Goal: Task Accomplishment & Management: Manage account settings

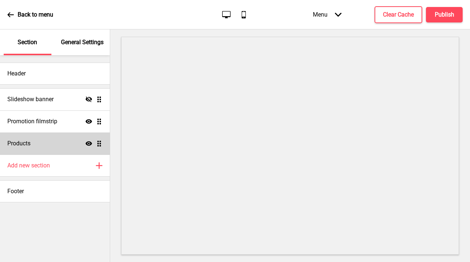
click at [87, 145] on icon "Show" at bounding box center [89, 143] width 7 height 7
click at [87, 145] on icon "Hide" at bounding box center [89, 143] width 7 height 7
click at [453, 13] on h4 "Publish" at bounding box center [444, 15] width 19 height 8
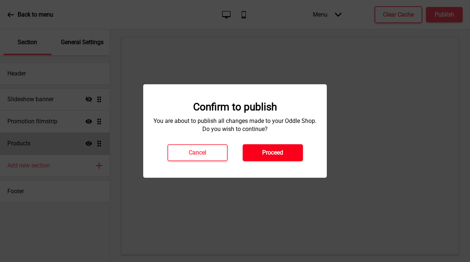
click at [278, 157] on button "Proceed" at bounding box center [273, 152] width 60 height 17
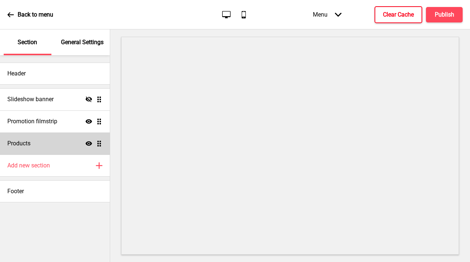
click at [404, 14] on h4 "Clear Cache" at bounding box center [398, 15] width 31 height 8
click at [48, 146] on div "Products Show Drag" at bounding box center [55, 143] width 110 height 22
select select "side"
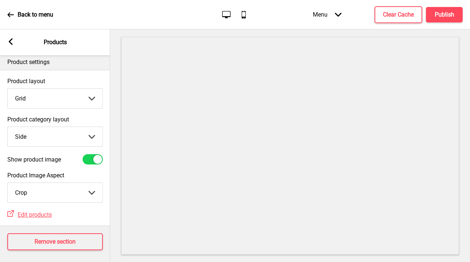
scroll to position [13, 0]
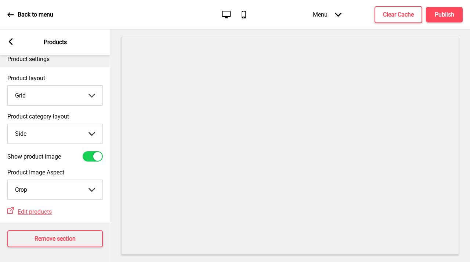
click at [11, 46] on div "Arrow left Products" at bounding box center [55, 42] width 110 height 26
click at [8, 43] on rect at bounding box center [10, 41] width 7 height 7
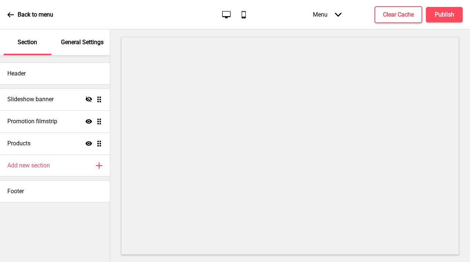
click at [85, 44] on p "General Settings" at bounding box center [82, 42] width 43 height 8
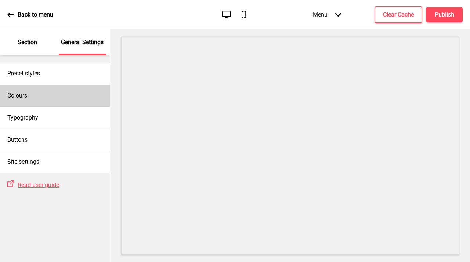
click at [42, 94] on div "Colours" at bounding box center [55, 95] width 110 height 22
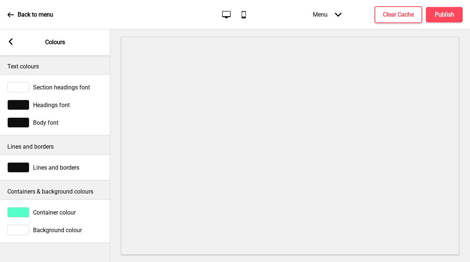
click at [7, 38] on div "Arrow left Colours" at bounding box center [55, 42] width 110 height 26
click at [10, 38] on div "Arrow left Colours" at bounding box center [55, 42] width 110 height 26
click at [14, 41] on rect at bounding box center [10, 41] width 7 height 7
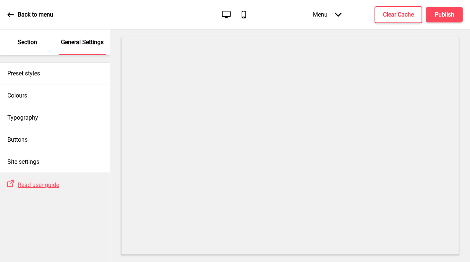
click at [25, 50] on div "Section" at bounding box center [28, 42] width 48 height 26
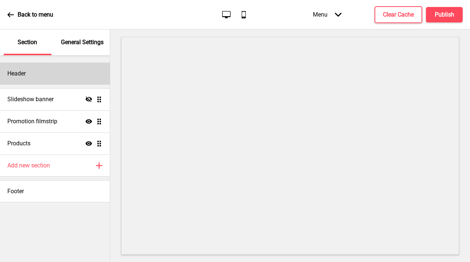
click at [41, 69] on div "Header" at bounding box center [55, 73] width 110 height 22
select select "Playfair Display"
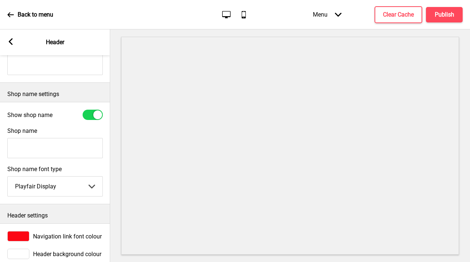
scroll to position [162, 0]
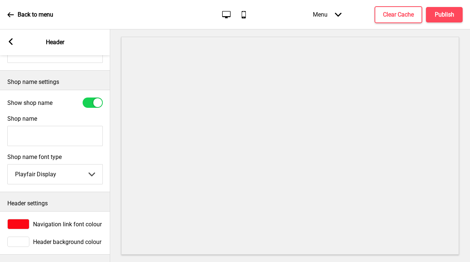
click at [24, 219] on div at bounding box center [18, 224] width 22 height 10
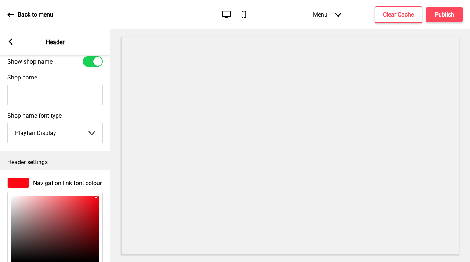
scroll to position [282, 0]
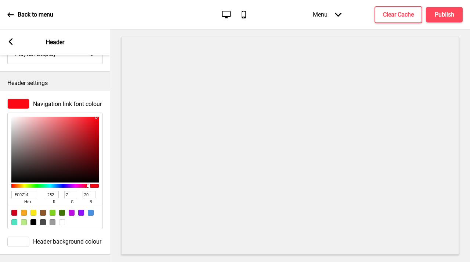
click at [24, 191] on input "FC0714" at bounding box center [24, 194] width 26 height 7
click at [10, 37] on div "Arrow left Header" at bounding box center [55, 42] width 110 height 26
click at [10, 44] on rect at bounding box center [10, 41] width 7 height 7
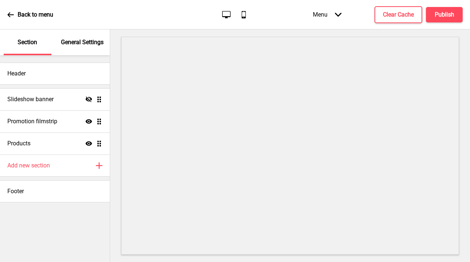
click at [78, 48] on div "General Settings" at bounding box center [83, 42] width 48 height 26
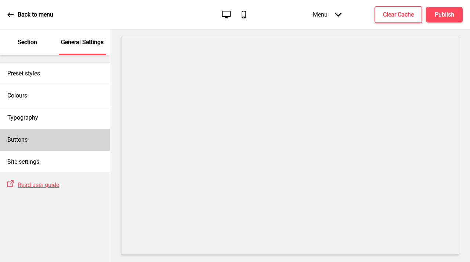
click at [47, 137] on div "Buttons" at bounding box center [55, 140] width 110 height 22
select select "square"
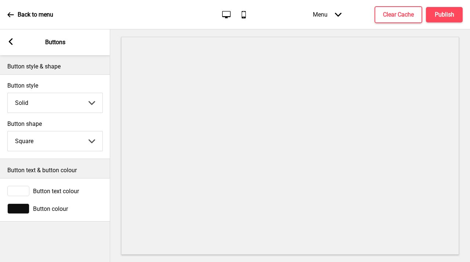
click at [11, 42] on rect at bounding box center [10, 41] width 7 height 7
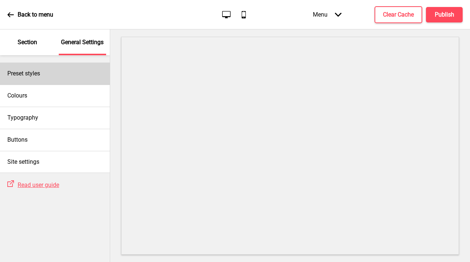
click at [43, 75] on div "Preset styles" at bounding box center [55, 73] width 110 height 22
select select "Custom"
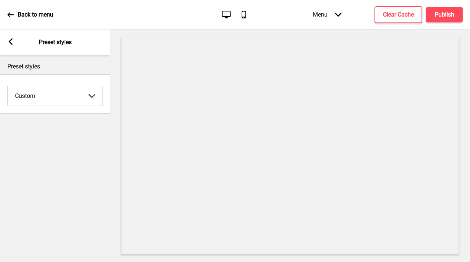
click at [6, 38] on div "Arrow left Preset styles" at bounding box center [55, 42] width 110 height 26
click at [11, 39] on icon at bounding box center [11, 41] width 4 height 7
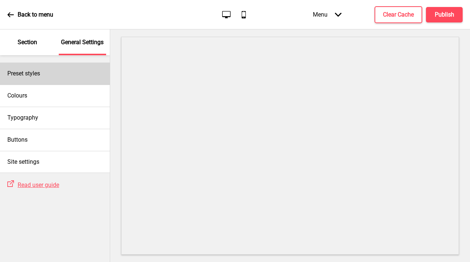
click at [48, 75] on div "Preset styles" at bounding box center [55, 73] width 110 height 22
select select "Custom"
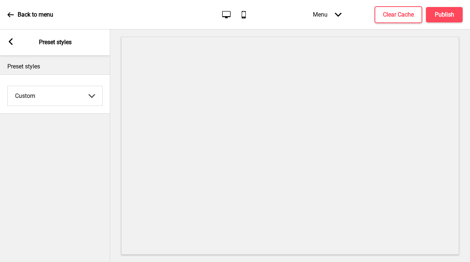
click at [10, 39] on rect at bounding box center [10, 41] width 7 height 7
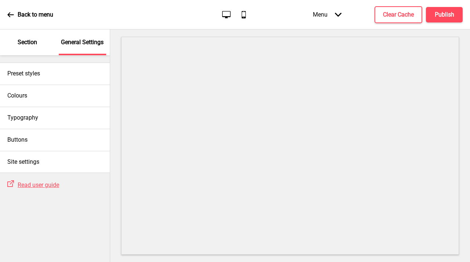
click at [15, 40] on div "Section" at bounding box center [28, 42] width 48 height 26
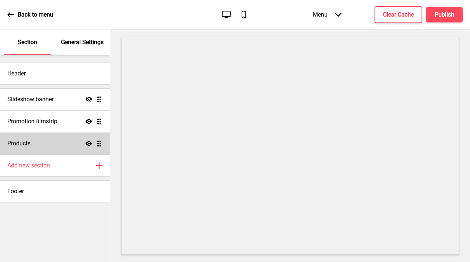
click at [62, 147] on div "Products Show Drag" at bounding box center [55, 143] width 110 height 22
select select "side"
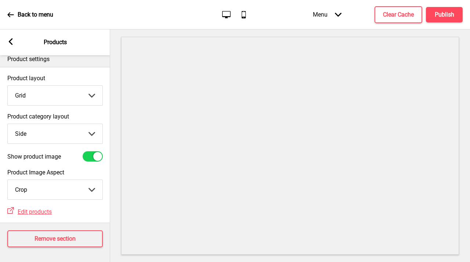
scroll to position [13, 0]
click at [8, 39] on rect at bounding box center [10, 41] width 7 height 7
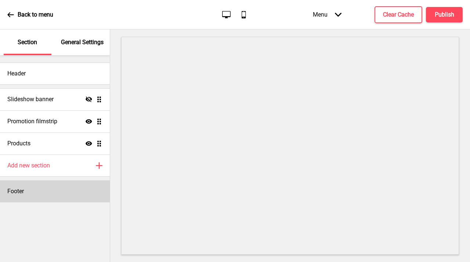
click at [61, 185] on div "Footer" at bounding box center [55, 191] width 110 height 22
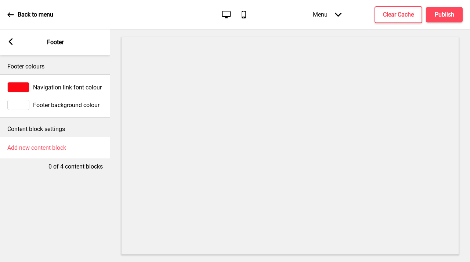
click at [7, 41] on div "Arrow left Footer" at bounding box center [55, 42] width 110 height 26
click at [8, 41] on g at bounding box center [10, 41] width 7 height 7
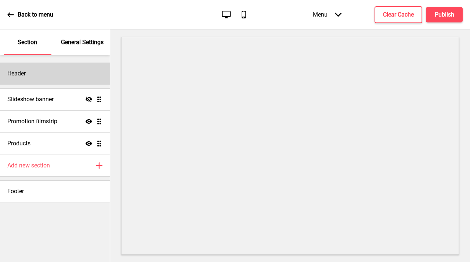
click at [58, 65] on div "Header" at bounding box center [55, 73] width 110 height 22
select select "Playfair Display"
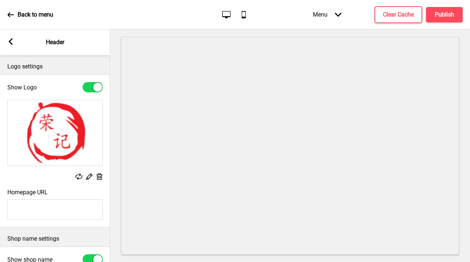
click at [14, 41] on div "Arrow left Header" at bounding box center [55, 42] width 110 height 26
click at [8, 42] on rect at bounding box center [10, 41] width 7 height 7
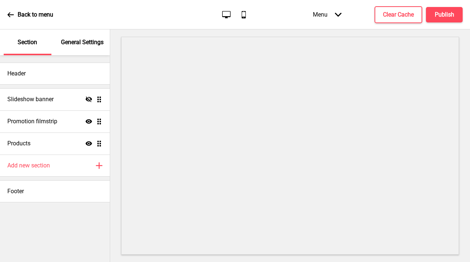
click at [74, 43] on p "General Settings" at bounding box center [82, 42] width 43 height 8
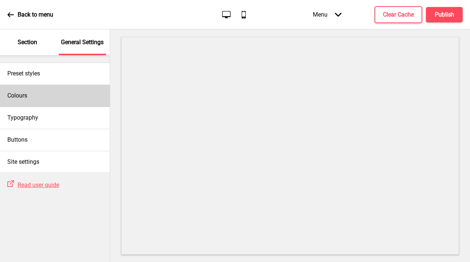
click at [61, 94] on div "Colours" at bounding box center [55, 95] width 110 height 22
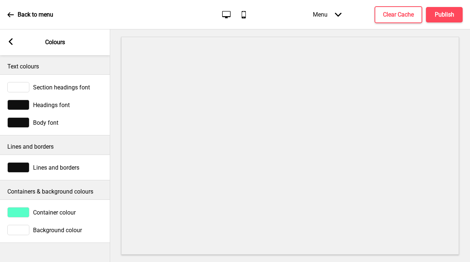
click at [27, 212] on div at bounding box center [18, 212] width 22 height 10
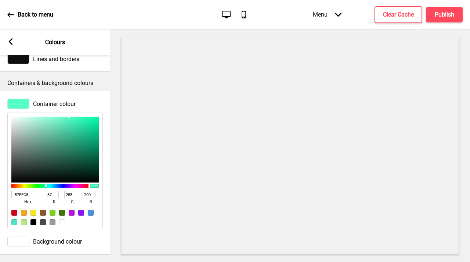
scroll to position [114, 0]
click at [23, 191] on input "57FFC8" at bounding box center [24, 194] width 26 height 7
click at [62, 219] on div at bounding box center [62, 222] width 6 height 6
type input "FFFFFF"
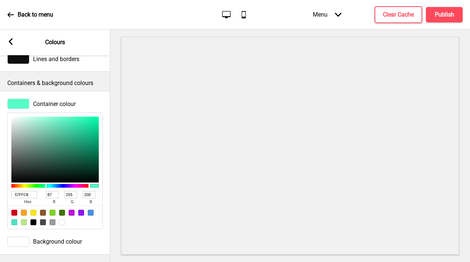
type input "255"
click at [66, 82] on div "Containers & background colours" at bounding box center [55, 81] width 110 height 19
click at [23, 239] on div at bounding box center [18, 241] width 22 height 10
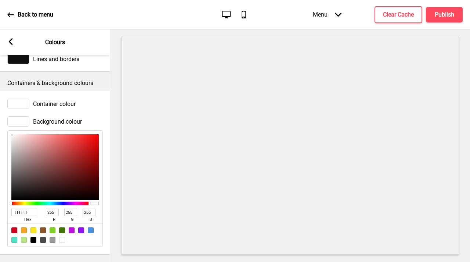
click at [25, 209] on input "FFFFFF" at bounding box center [24, 211] width 26 height 7
click at [25, 208] on input "FFFFFF" at bounding box center [24, 211] width 26 height 7
paste input "C0714"
type input "FC0714"
type input "252"
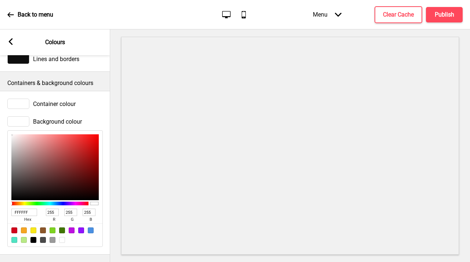
type input "7"
type input "20"
click at [54, 237] on div at bounding box center [53, 240] width 6 height 6
type input "9B9B9B"
type input "155"
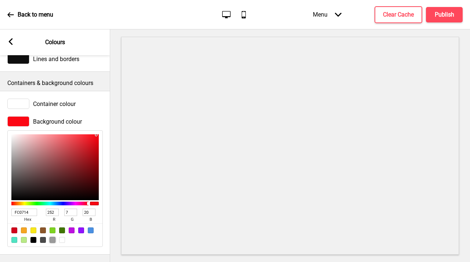
type input "155"
click at [65, 234] on div at bounding box center [55, 234] width 95 height 23
click at [62, 237] on div at bounding box center [62, 240] width 6 height 6
type input "FFFFFF"
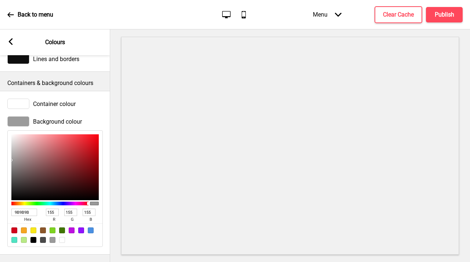
type input "255"
click at [93, 84] on div "Containers & background colours" at bounding box center [55, 81] width 110 height 19
click at [12, 100] on div at bounding box center [18, 103] width 22 height 10
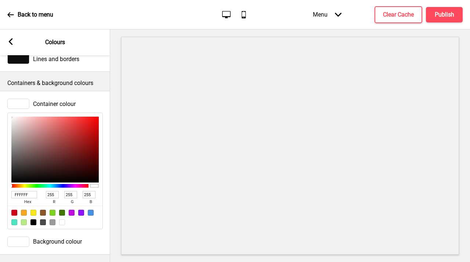
click at [19, 191] on input "FFFFFF" at bounding box center [24, 194] width 26 height 7
paste input "C0714"
type input "FC0714"
type input "252"
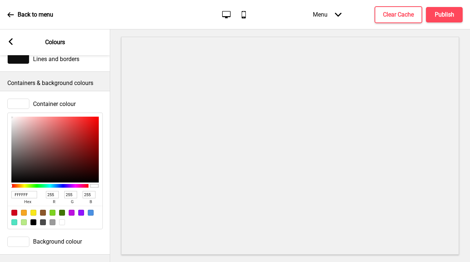
type input "7"
type input "20"
click at [62, 219] on div at bounding box center [62, 222] width 6 height 6
type input "FFFFFF"
type input "255"
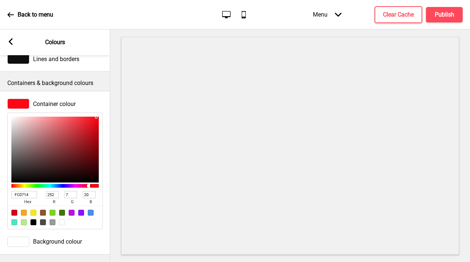
type input "255"
click at [105, 173] on div "Container colour FFFFFF hex 255 r 255 g 255 b 100 a" at bounding box center [55, 164] width 110 height 138
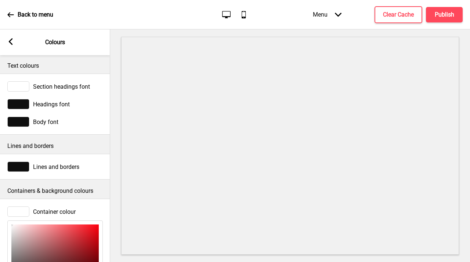
scroll to position [0, 0]
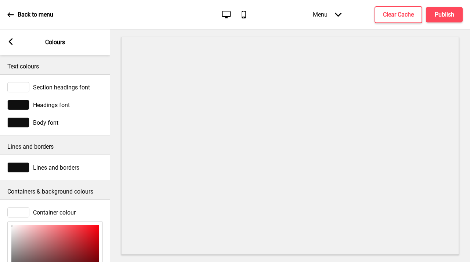
click at [62, 104] on span "Headings font" at bounding box center [51, 104] width 37 height 7
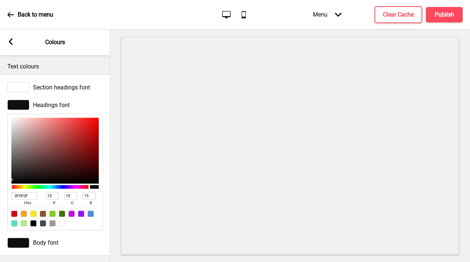
click at [22, 194] on input "0F0F0F" at bounding box center [24, 195] width 26 height 7
paste input "FC0714"
type input "FC0714"
type input "252"
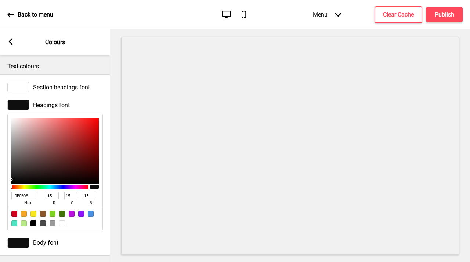
type input "7"
type input "20"
type input "FC0714"
click at [20, 243] on div at bounding box center [18, 242] width 22 height 10
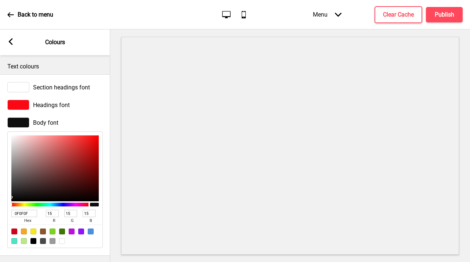
click at [21, 210] on input "0F0F0F" at bounding box center [24, 212] width 26 height 7
paste input "FC0714"
type input "FC0714"
type input "252"
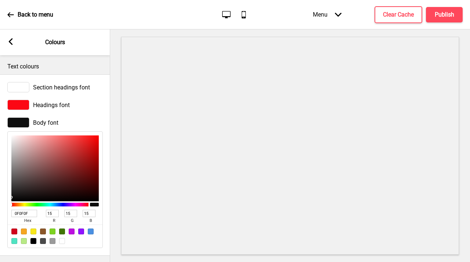
type input "7"
type input "20"
click at [62, 240] on div at bounding box center [62, 241] width 6 height 6
type input "FFFFFF"
type input "255"
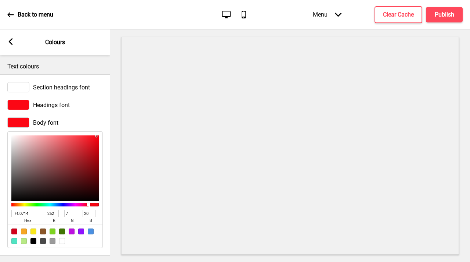
type input "255"
click at [14, 42] on div "Arrow left Colours" at bounding box center [55, 42] width 110 height 26
click at [12, 42] on rect at bounding box center [10, 41] width 7 height 7
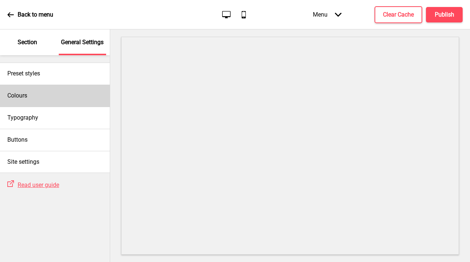
click at [60, 93] on div "Colours" at bounding box center [55, 95] width 110 height 22
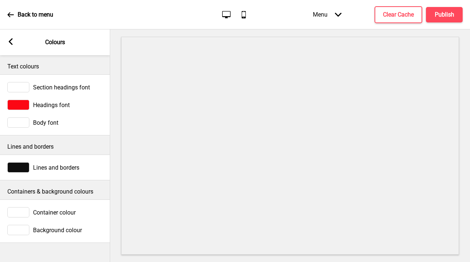
click at [22, 215] on div at bounding box center [18, 212] width 22 height 10
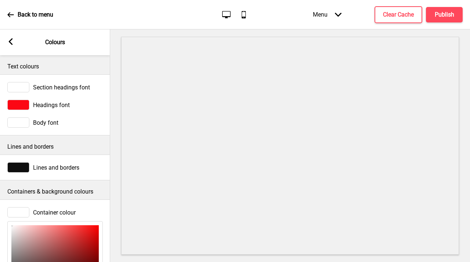
click at [24, 211] on div at bounding box center [18, 212] width 22 height 10
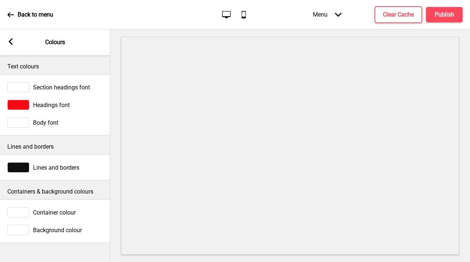
click at [10, 42] on icon at bounding box center [11, 41] width 4 height 7
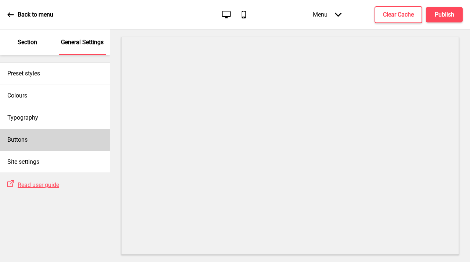
click at [42, 140] on div "Buttons" at bounding box center [55, 140] width 110 height 22
select select "square"
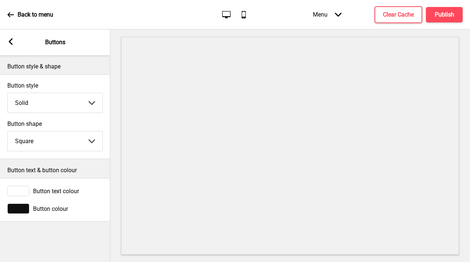
click at [11, 209] on div at bounding box center [18, 208] width 22 height 10
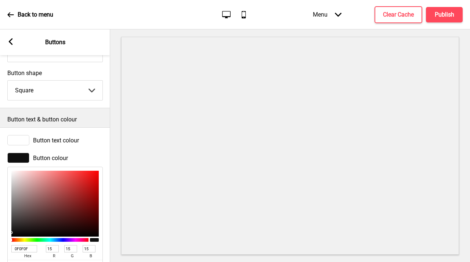
scroll to position [92, 0]
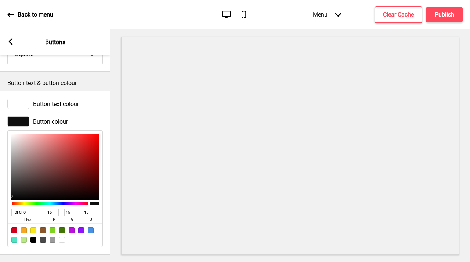
click at [28, 208] on input "0F0F0F" at bounding box center [24, 211] width 26 height 7
click at [26, 208] on input "0F0F0F" at bounding box center [24, 211] width 26 height 7
paste input "FC0714"
type input "FC0714"
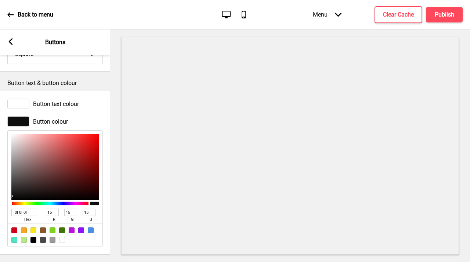
type input "252"
type input "7"
type input "20"
type input "FC0714"
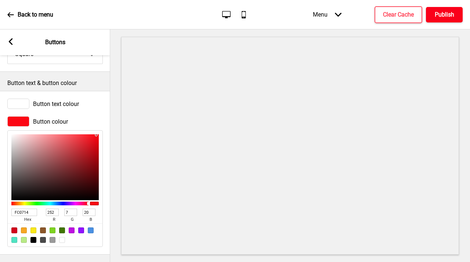
click at [448, 13] on h4 "Publish" at bounding box center [444, 15] width 19 height 8
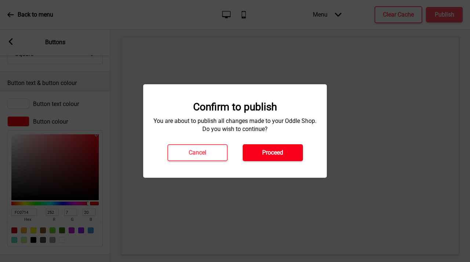
click at [263, 152] on h4 "Proceed" at bounding box center [272, 152] width 21 height 8
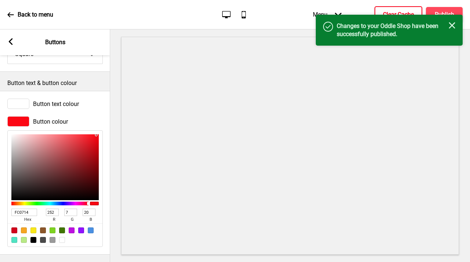
click at [388, 11] on h4 "Clear Cache" at bounding box center [398, 15] width 31 height 8
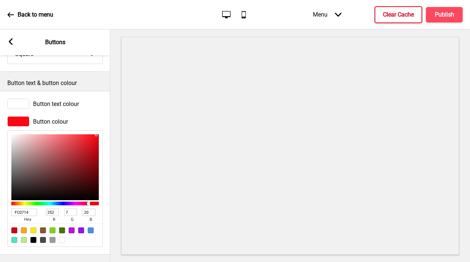
click at [12, 42] on rect at bounding box center [10, 41] width 7 height 7
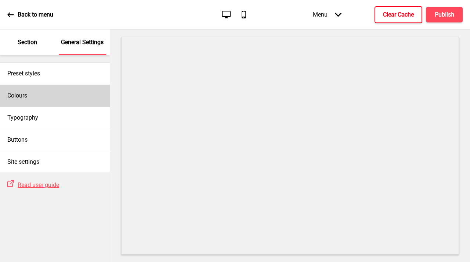
click at [36, 103] on div "Colours" at bounding box center [55, 95] width 110 height 22
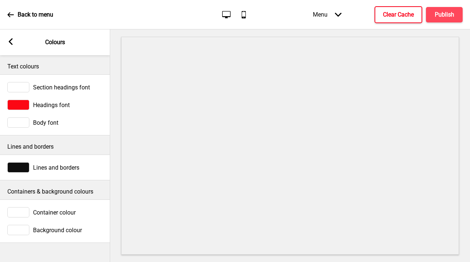
click at [25, 104] on div at bounding box center [18, 105] width 22 height 10
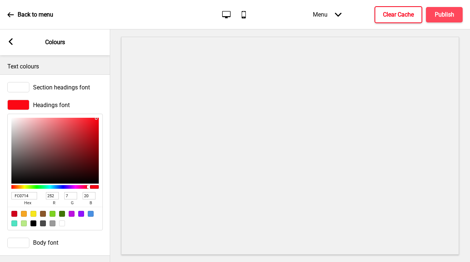
click at [33, 223] on div at bounding box center [33, 223] width 6 height 6
type input "000000"
type input "0"
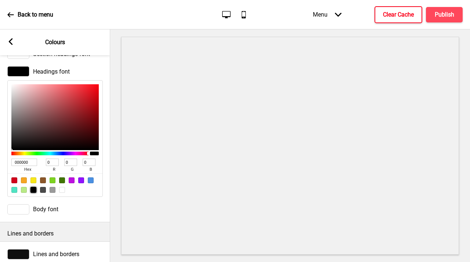
scroll to position [34, 0]
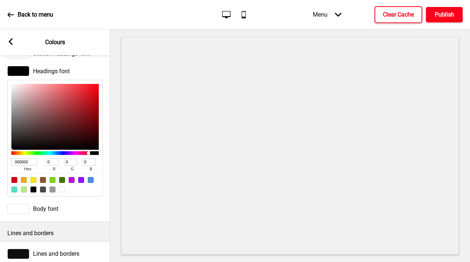
click at [441, 18] on button "Publish" at bounding box center [444, 14] width 37 height 15
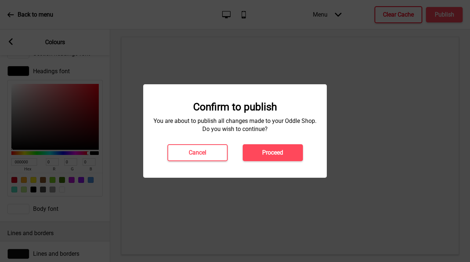
click at [271, 162] on div "Confirm to publish You are about to publish all changes made to your Oddle Shop…" at bounding box center [235, 130] width 184 height 93
click at [273, 157] on button "Proceed" at bounding box center [273, 152] width 60 height 17
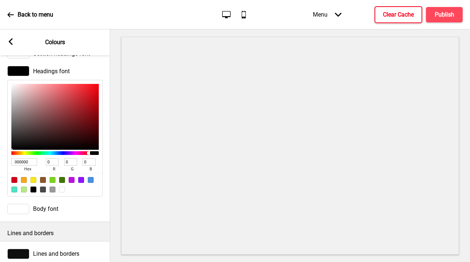
click at [395, 14] on h4 "Clear Cache" at bounding box center [398, 15] width 31 height 8
